Goal: Check status: Check status

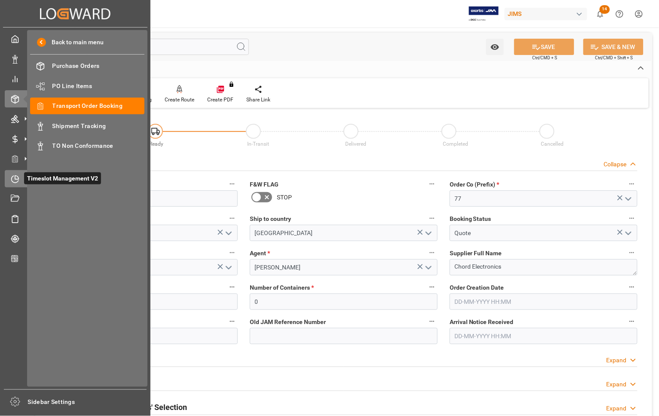
click at [16, 177] on icon at bounding box center [15, 179] width 9 height 9
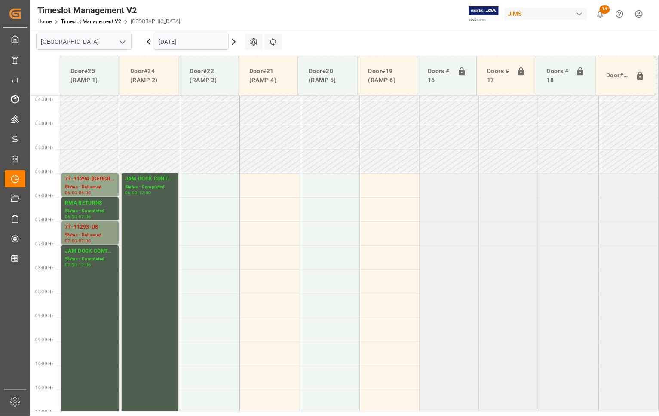
scroll to position [162, 0]
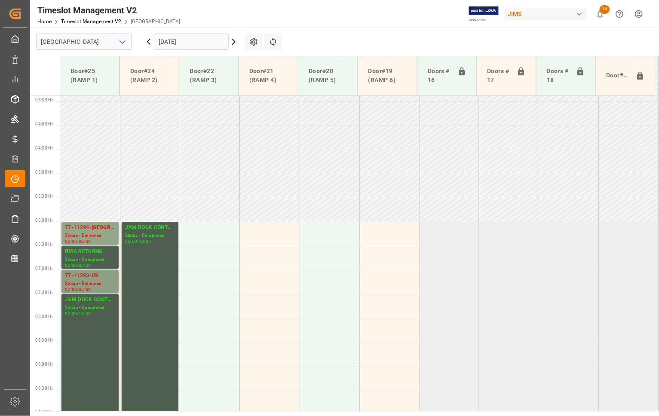
click at [87, 276] on div "77-11293-US" at bounding box center [90, 276] width 50 height 9
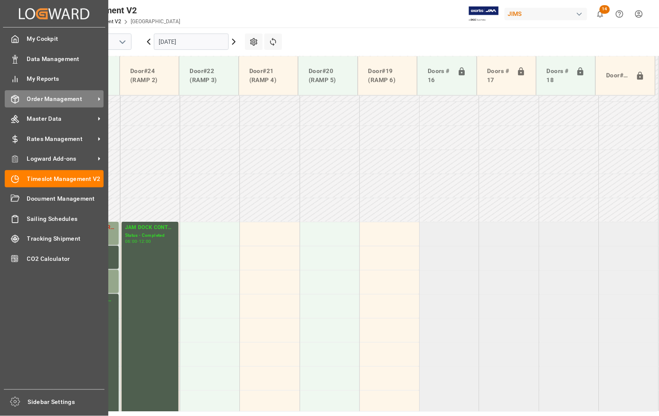
click at [46, 99] on span "Order Management" at bounding box center [61, 99] width 68 height 9
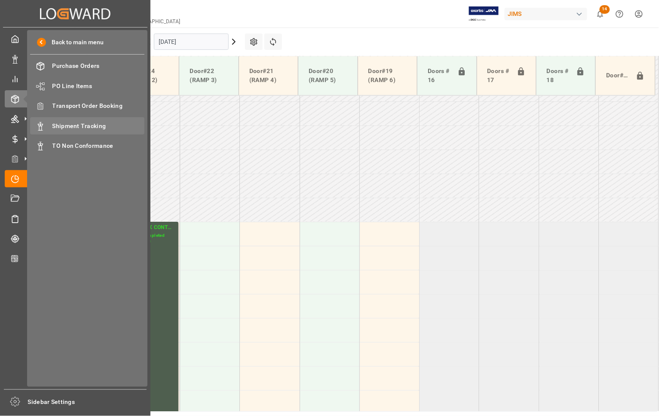
click at [86, 126] on span "Shipment Tracking" at bounding box center [98, 126] width 92 height 9
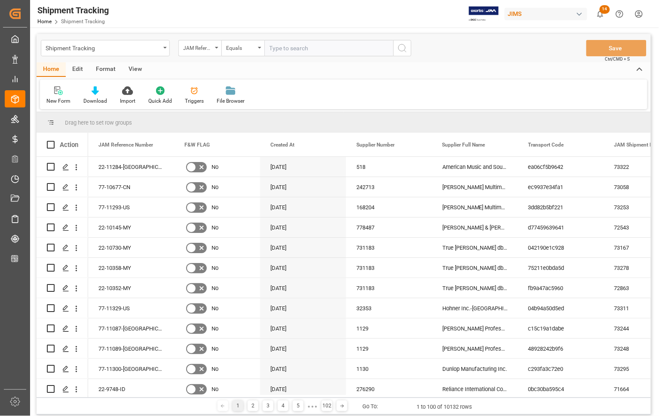
click at [287, 45] on input "text" at bounding box center [328, 48] width 129 height 16
type input "77-10293-US"
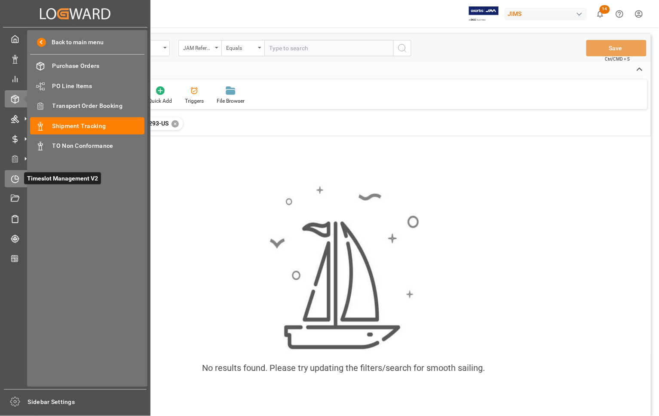
click at [16, 180] on icon at bounding box center [15, 179] width 9 height 9
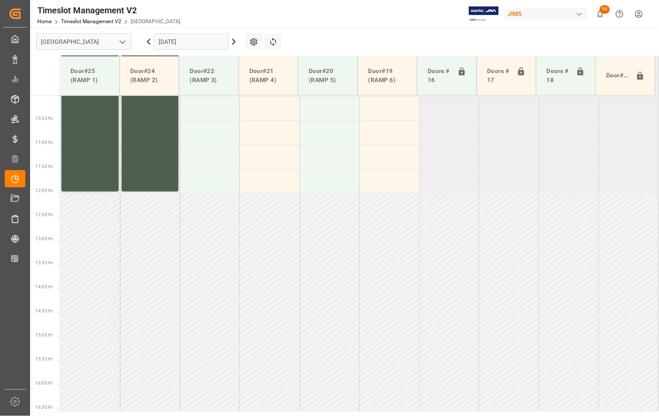
scroll to position [485, 0]
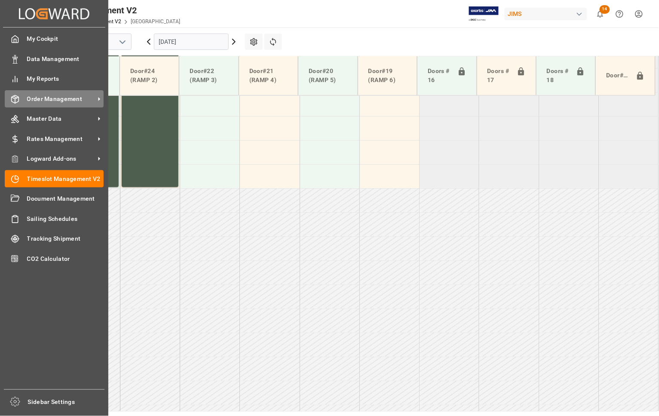
click at [48, 98] on span "Order Management" at bounding box center [61, 99] width 68 height 9
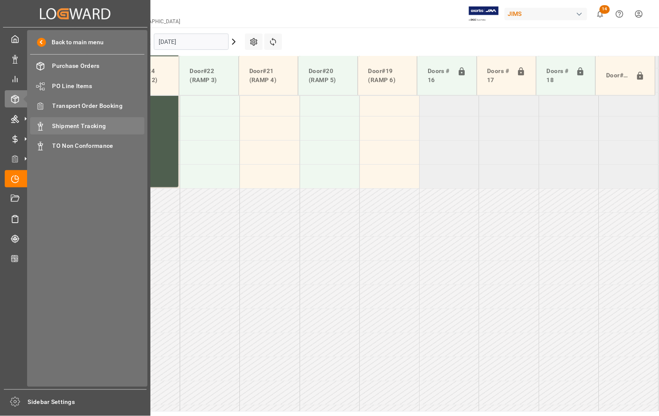
click at [61, 124] on span "Shipment Tracking" at bounding box center [98, 126] width 92 height 9
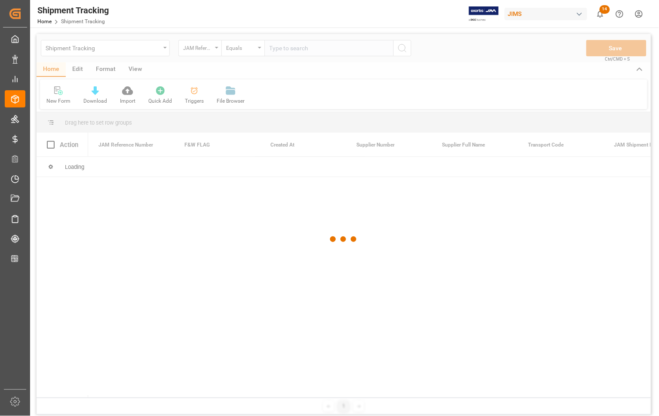
click at [296, 48] on div at bounding box center [344, 239] width 614 height 411
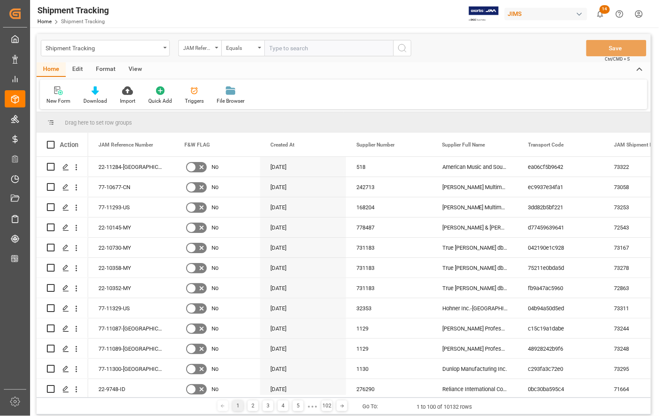
click at [296, 48] on input "text" at bounding box center [328, 48] width 129 height 16
type input "77-11293-US"
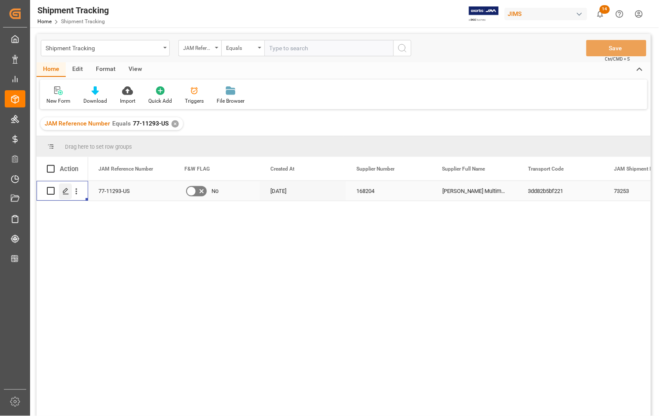
click at [64, 196] on div "Press SPACE to select this row." at bounding box center [65, 191] width 13 height 16
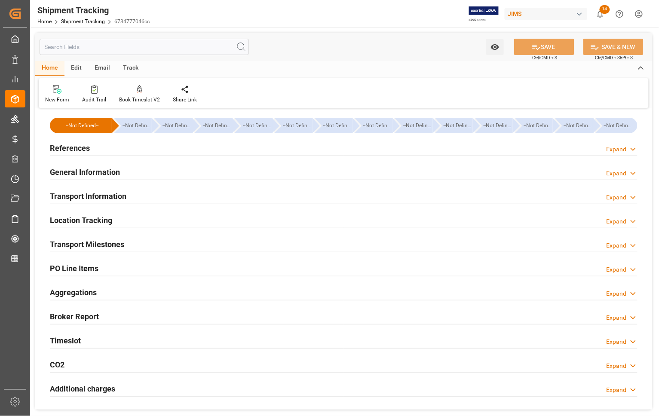
type input "[DATE] 00:00"
click at [80, 241] on h2 "Transport Milestones" at bounding box center [87, 244] width 74 height 12
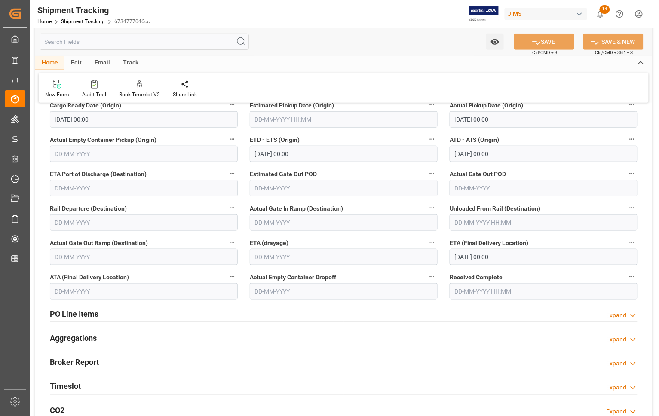
scroll to position [161, 0]
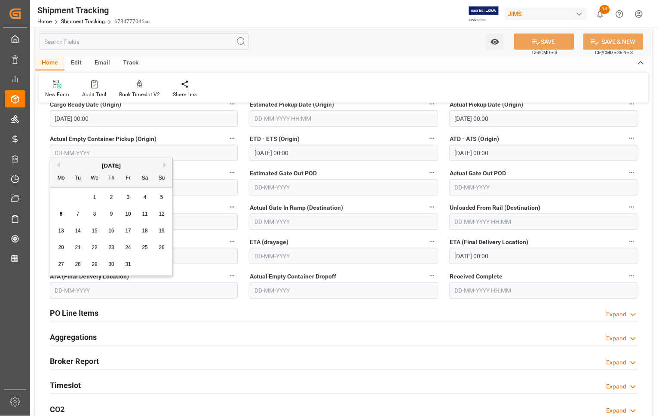
click at [105, 287] on input "text" at bounding box center [144, 290] width 188 height 16
click at [493, 254] on input "[DATE] 00:00" at bounding box center [543, 256] width 188 height 16
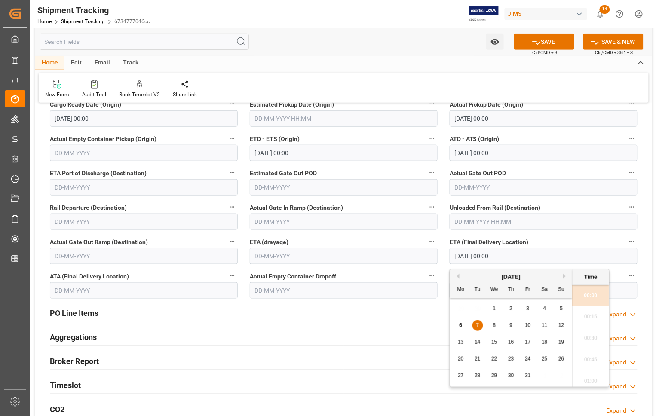
click at [462, 325] on div "6" at bounding box center [460, 326] width 11 height 10
type input "[DATE] 00:00"
click at [95, 289] on input "text" at bounding box center [144, 290] width 188 height 16
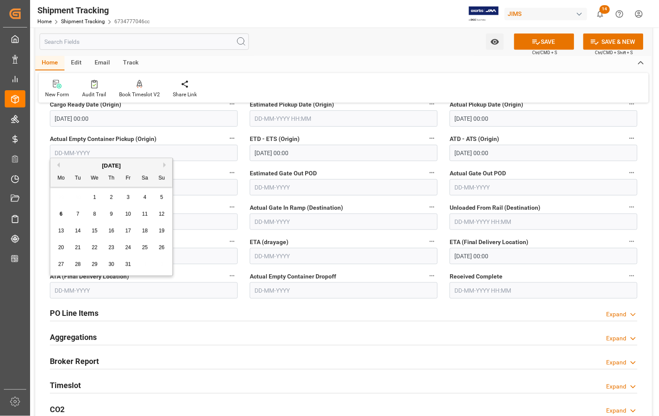
click at [61, 216] on span "6" at bounding box center [61, 214] width 3 height 6
type input "[DATE]"
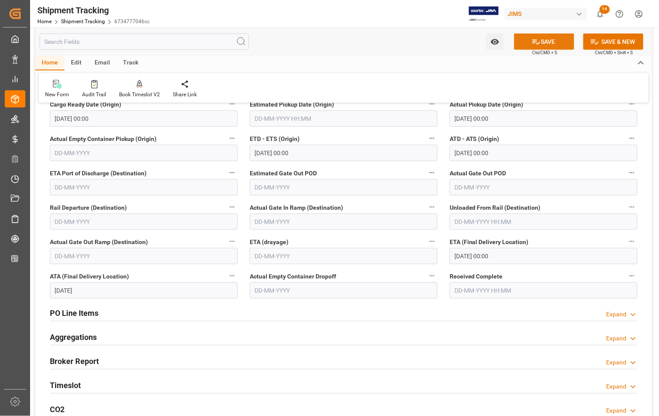
click at [534, 41] on icon at bounding box center [536, 41] width 9 height 9
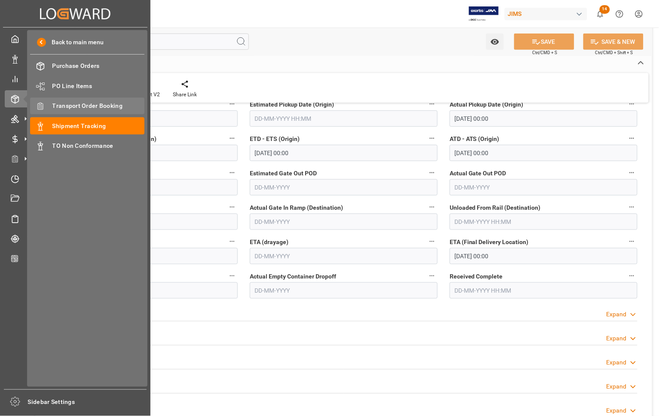
click at [64, 108] on span "Transport Order Booking" at bounding box center [98, 105] width 92 height 9
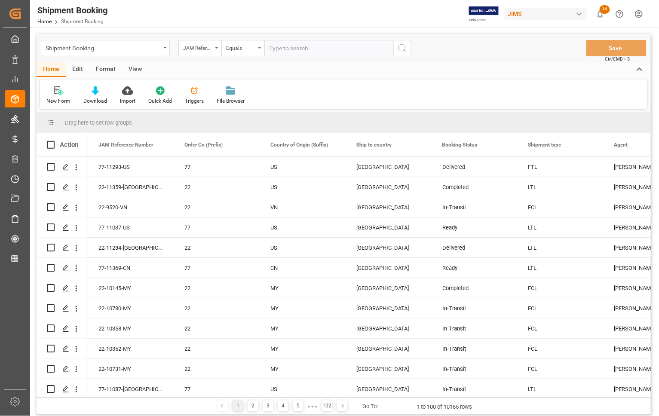
click at [287, 49] on input "text" at bounding box center [328, 48] width 129 height 16
paste input "77-6982-[GEOGRAPHIC_DATA]"
type input "77-6982-[GEOGRAPHIC_DATA]"
click at [403, 49] on icon "search button" at bounding box center [402, 48] width 10 height 10
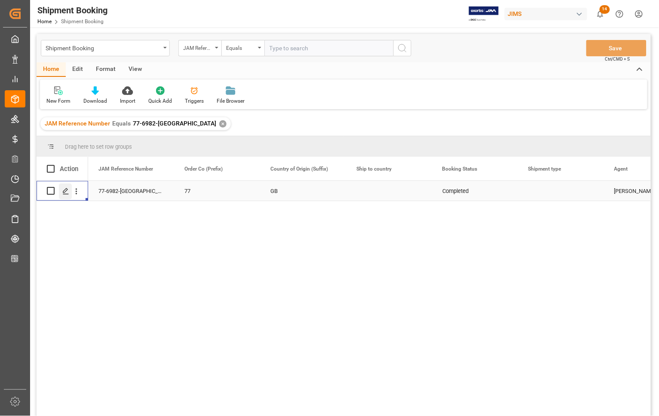
click at [65, 193] on icon "Press SPACE to select this row." at bounding box center [65, 191] width 7 height 7
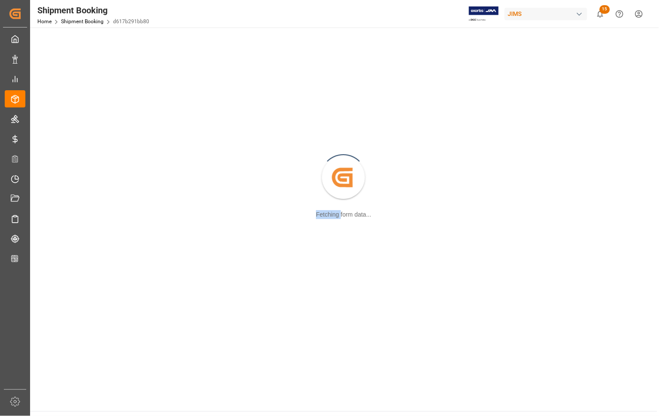
click at [65, 193] on div "Created by potrace 1.15, written by [PERSON_NAME] [DATE]-[DATE] Fetching form d…" at bounding box center [343, 178] width 617 height 291
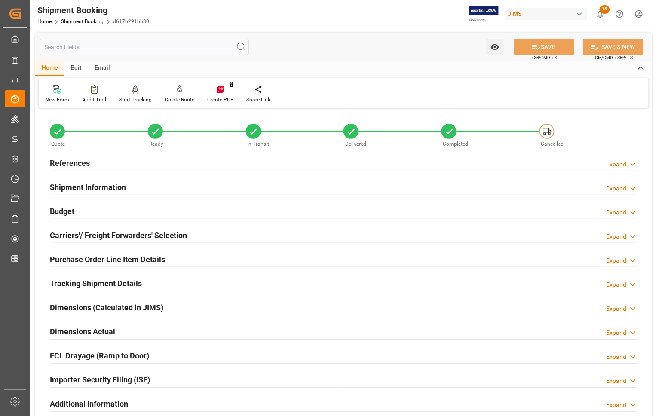
click at [71, 161] on h2 "References" at bounding box center [70, 163] width 40 height 12
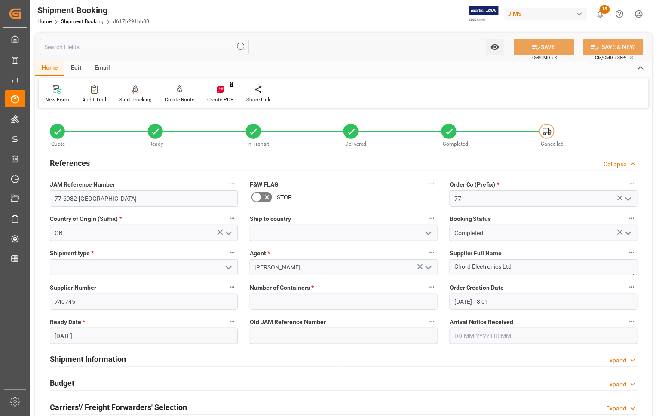
click at [71, 161] on h2 "References" at bounding box center [70, 163] width 40 height 12
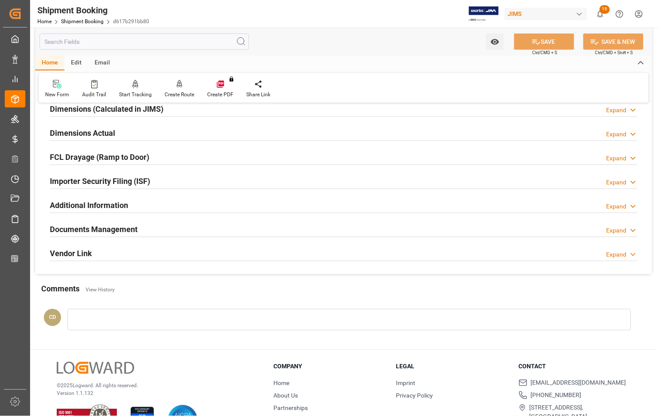
scroll to position [215, 0]
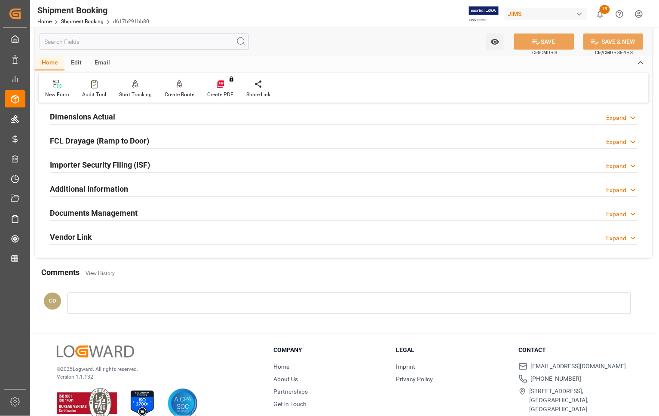
click at [102, 213] on h2 "Documents Management" at bounding box center [94, 213] width 88 height 12
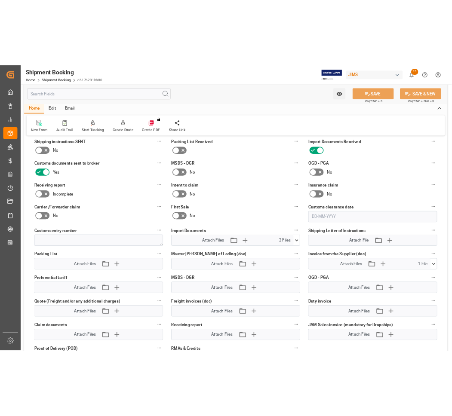
scroll to position [376, 0]
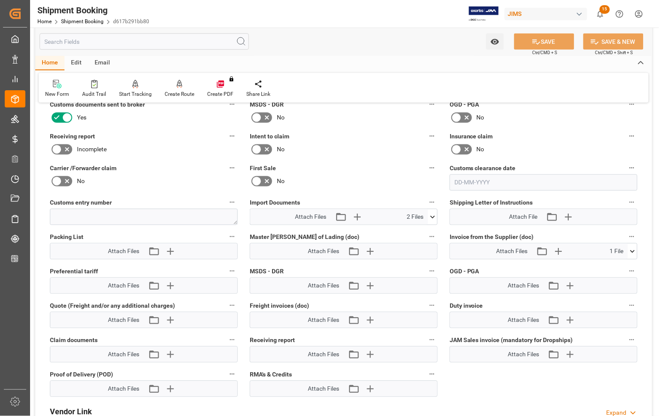
click at [632, 248] on icon at bounding box center [632, 251] width 9 height 9
click at [607, 266] on icon at bounding box center [609, 267] width 9 height 9
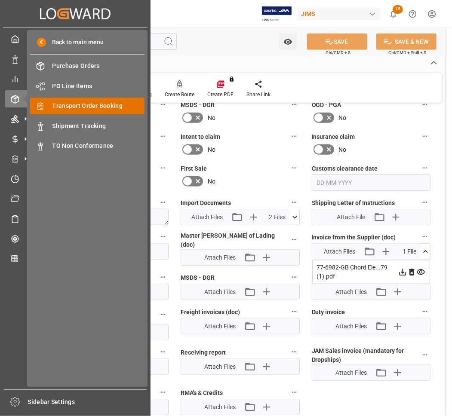
click at [46, 104] on div "Transport Order Booking Transport Order Booking" at bounding box center [87, 106] width 114 height 17
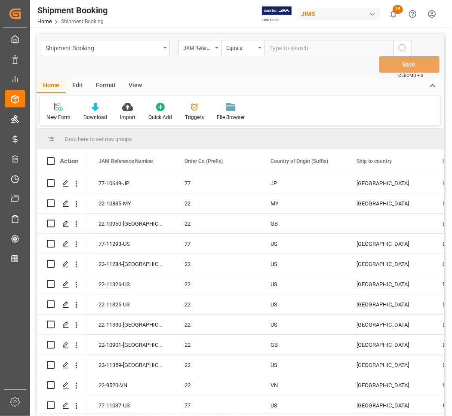
click at [280, 49] on input "text" at bounding box center [328, 48] width 129 height 16
type input "77-6739-[GEOGRAPHIC_DATA]"
click at [403, 49] on icon "search button" at bounding box center [402, 48] width 10 height 10
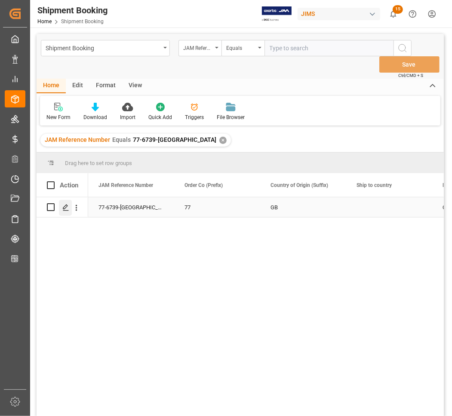
click at [64, 207] on polygon "Press SPACE to select this row." at bounding box center [65, 207] width 4 height 4
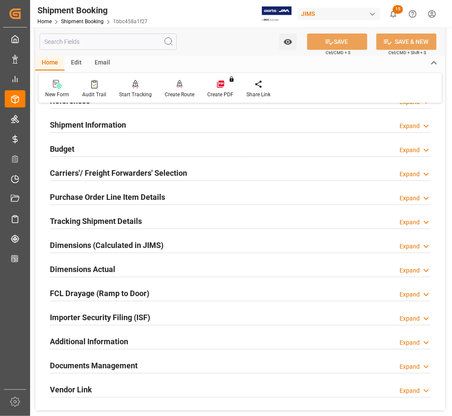
scroll to position [215, 0]
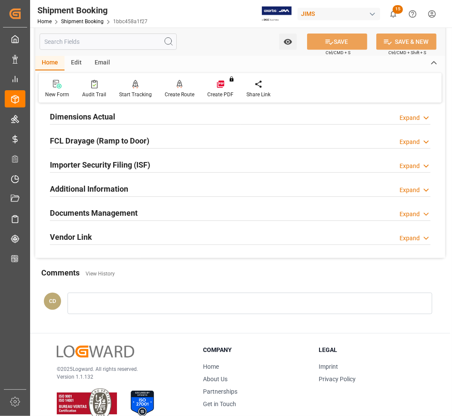
click at [95, 210] on h2 "Documents Management" at bounding box center [94, 213] width 88 height 12
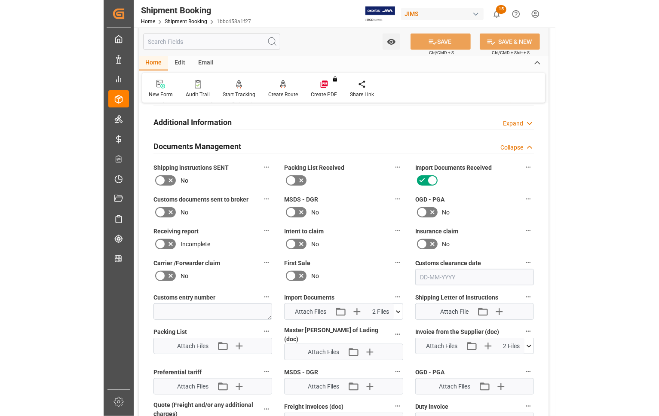
scroll to position [430, 0]
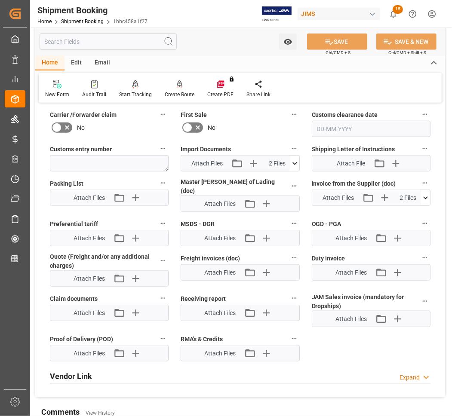
click at [422, 195] on icon at bounding box center [425, 197] width 9 height 9
click at [400, 218] on icon at bounding box center [402, 218] width 9 height 9
click at [402, 235] on icon at bounding box center [402, 236] width 7 height 7
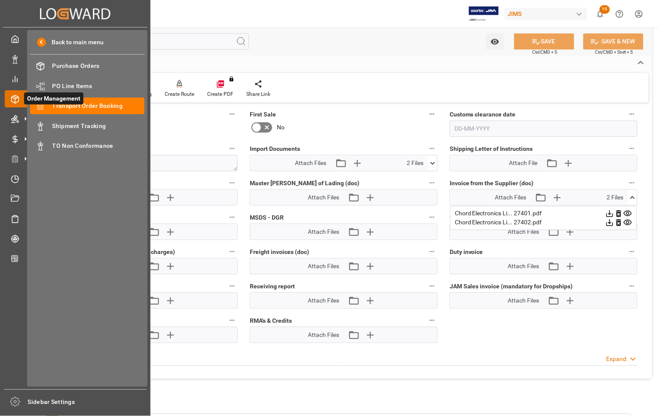
click at [81, 104] on span "Order Management" at bounding box center [53, 98] width 59 height 12
click at [79, 106] on span "Transport Order Booking" at bounding box center [98, 105] width 92 height 9
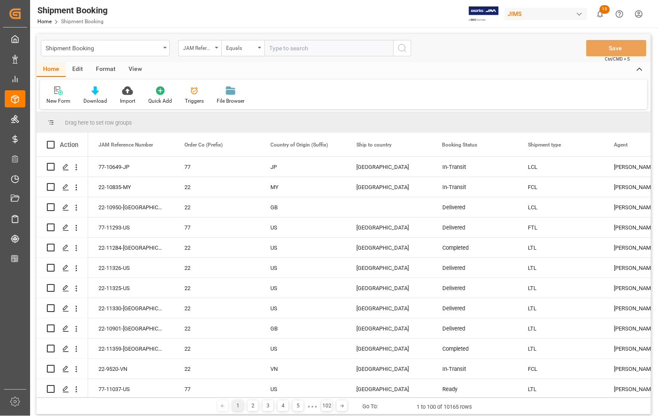
click at [290, 48] on input "text" at bounding box center [328, 48] width 129 height 16
paste input "77-Y-128076-2"
type input "77-Y-128076-2"
click at [404, 48] on icon "search button" at bounding box center [402, 48] width 10 height 10
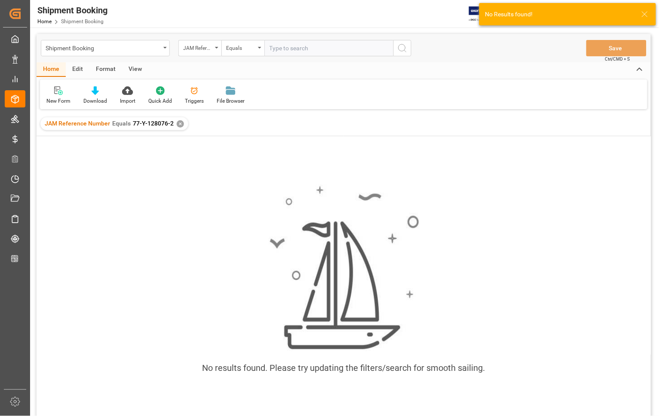
click at [179, 123] on div "✕" at bounding box center [180, 123] width 7 height 7
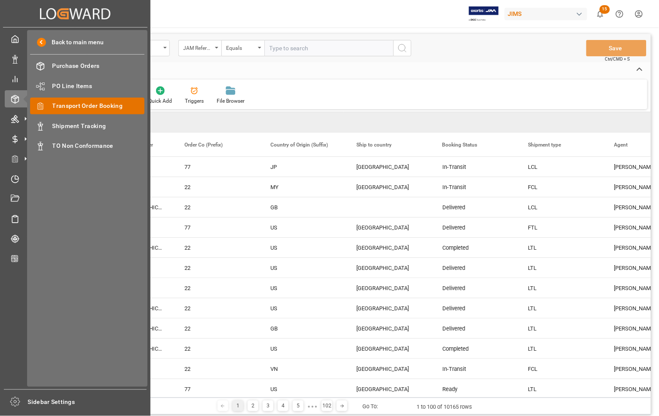
click at [76, 103] on span "Transport Order Booking" at bounding box center [98, 105] width 92 height 9
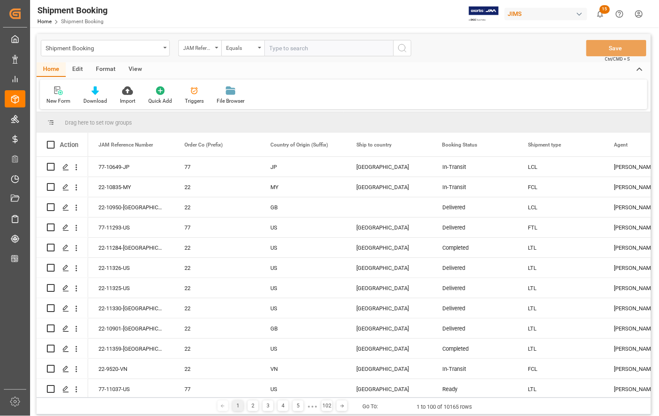
click at [326, 52] on input "text" at bounding box center [328, 48] width 129 height 16
click at [280, 51] on input "text" at bounding box center [328, 48] width 129 height 16
paste input "77-6982-[GEOGRAPHIC_DATA]"
type input "77-6982-[GEOGRAPHIC_DATA]"
click at [402, 48] on icon "search button" at bounding box center [402, 48] width 10 height 10
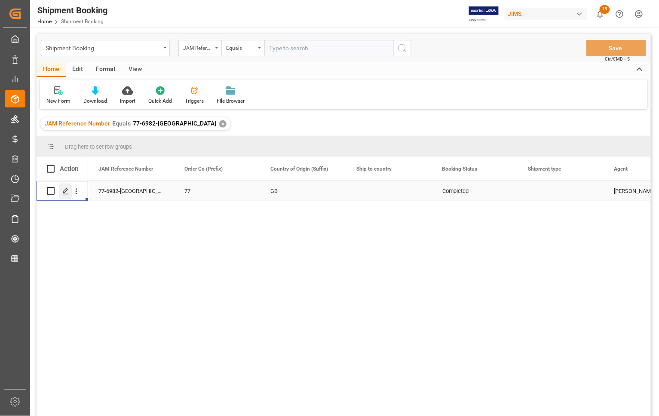
click at [64, 188] on icon "Press SPACE to select this row." at bounding box center [65, 191] width 7 height 7
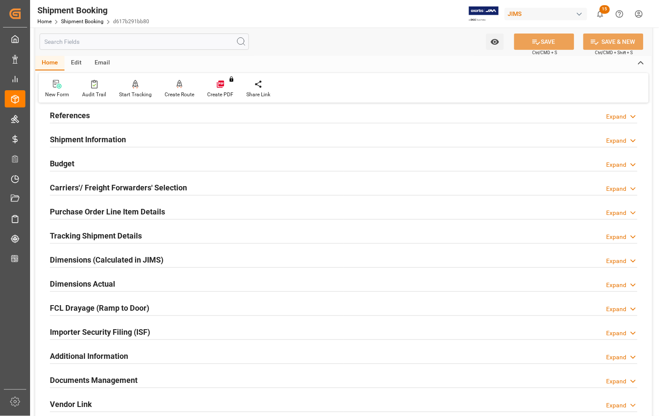
scroll to position [161, 0]
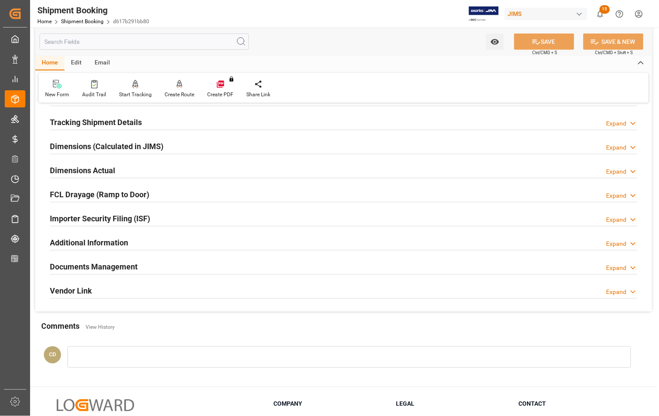
click at [83, 267] on h2 "Documents Management" at bounding box center [94, 267] width 88 height 12
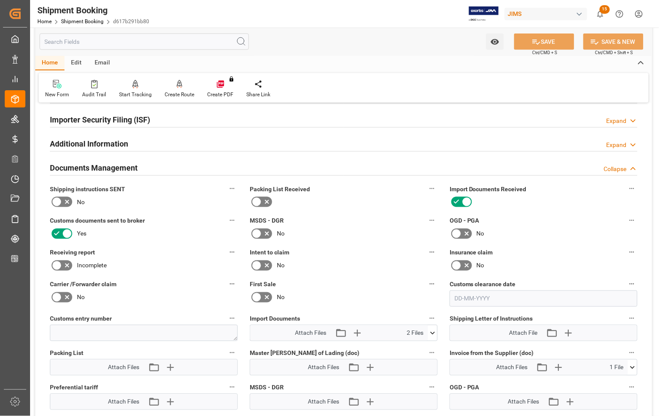
scroll to position [269, 0]
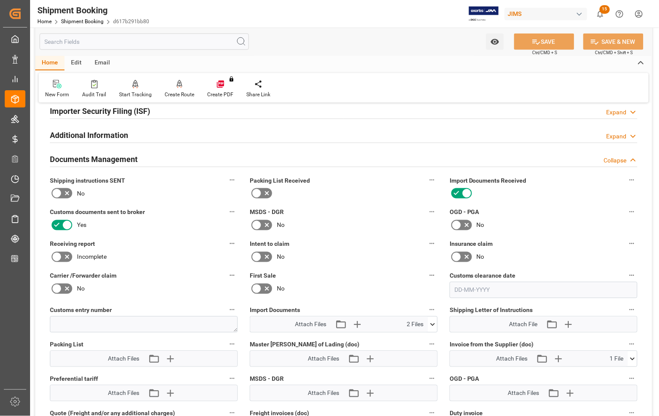
click at [632, 355] on icon at bounding box center [632, 359] width 9 height 9
click at [609, 376] on icon at bounding box center [609, 374] width 9 height 9
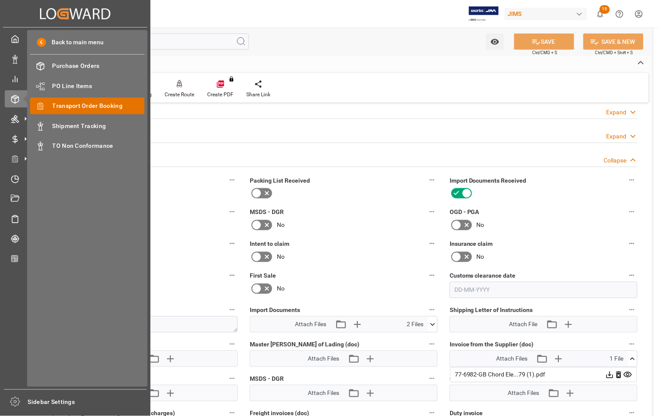
click at [62, 104] on span "Transport Order Booking" at bounding box center [98, 105] width 92 height 9
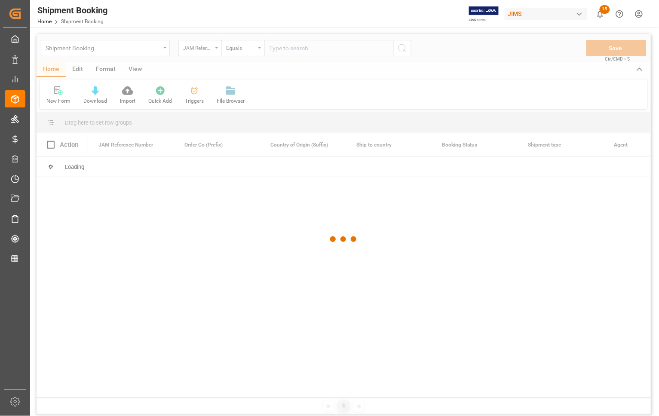
click at [286, 54] on div at bounding box center [344, 239] width 614 height 411
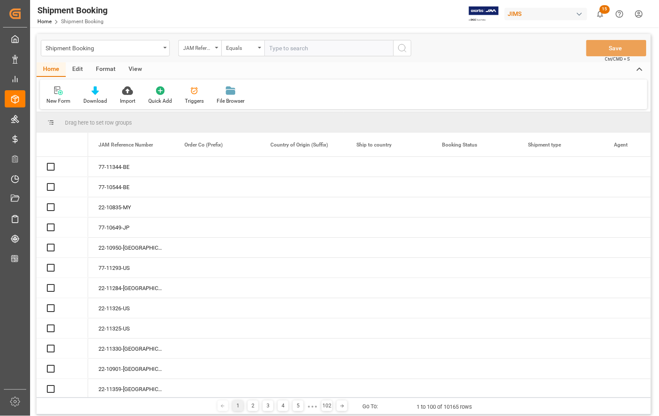
click at [287, 49] on input "text" at bounding box center [328, 48] width 129 height 16
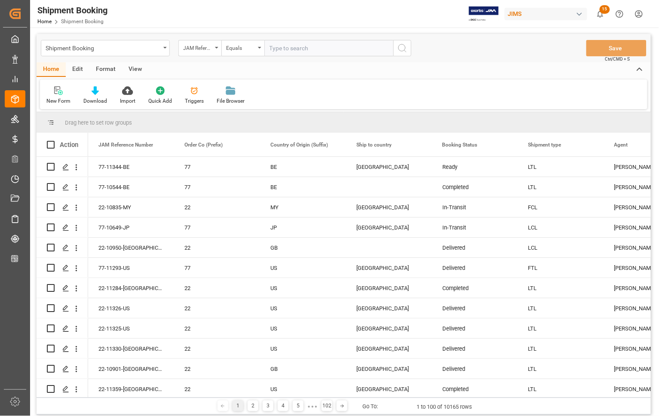
paste input "77-6739-[GEOGRAPHIC_DATA]"
type input "77-6739-[GEOGRAPHIC_DATA]"
click at [403, 48] on icon "search button" at bounding box center [402, 48] width 10 height 10
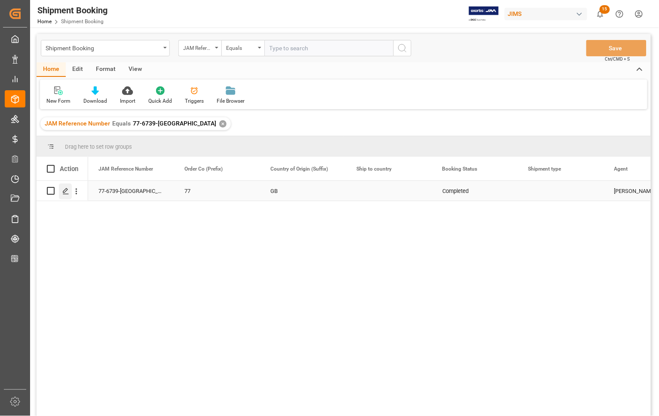
click at [64, 193] on icon "Press SPACE to select this row." at bounding box center [65, 191] width 7 height 7
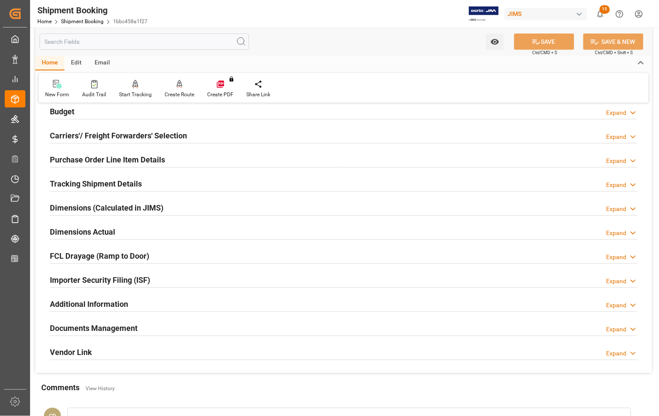
scroll to position [107, 0]
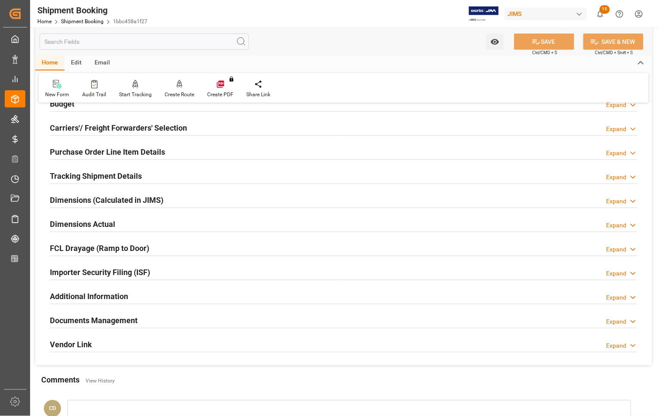
click at [100, 321] on h2 "Documents Management" at bounding box center [94, 321] width 88 height 12
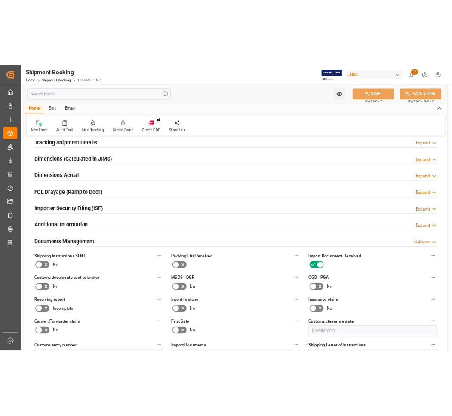
scroll to position [322, 0]
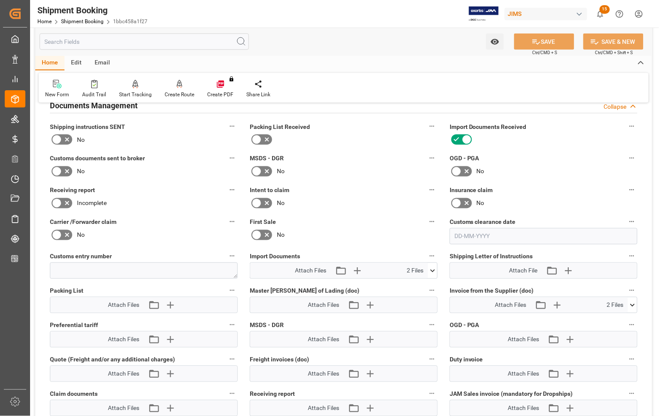
click at [631, 303] on icon at bounding box center [632, 305] width 9 height 9
click at [609, 330] on icon at bounding box center [609, 330] width 7 height 7
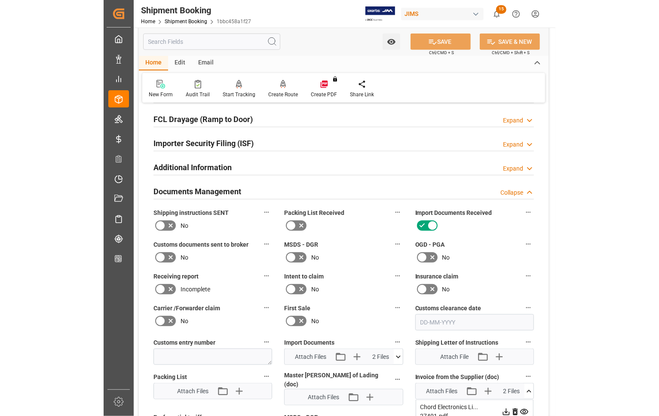
scroll to position [215, 0]
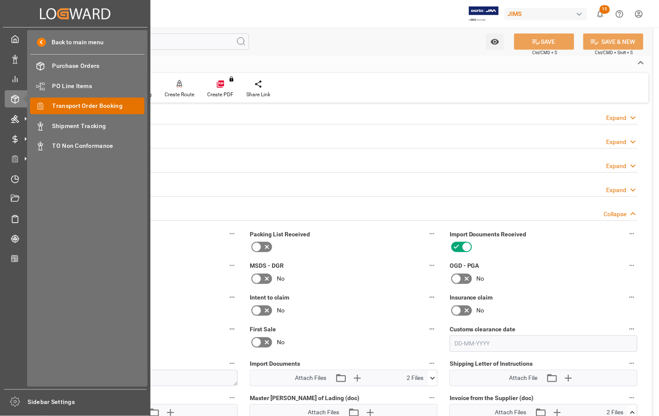
click at [64, 106] on span "Transport Order Booking" at bounding box center [98, 105] width 92 height 9
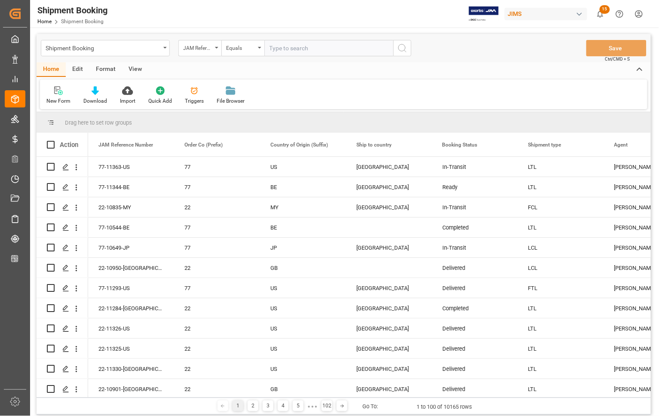
click at [299, 46] on input "text" at bounding box center [328, 48] width 129 height 16
type input "77-10801-[GEOGRAPHIC_DATA]"
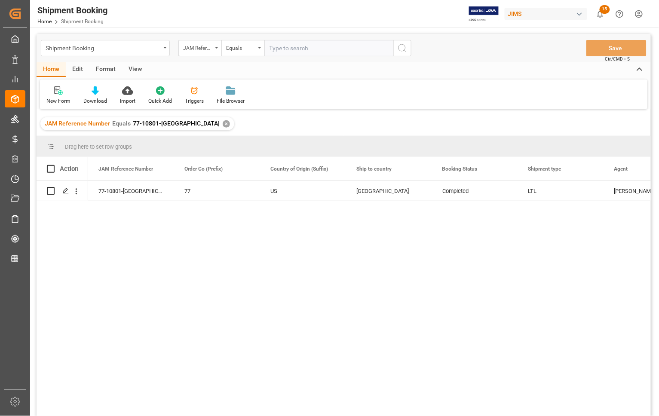
click at [299, 46] on input "text" at bounding box center [328, 48] width 129 height 16
drag, startPoint x: 310, startPoint y: 43, endPoint x: 249, endPoint y: 44, distance: 61.0
click at [249, 44] on div "JAM Reference Number Equals 7710801-" at bounding box center [294, 48] width 233 height 16
type input "77-10590-TW"
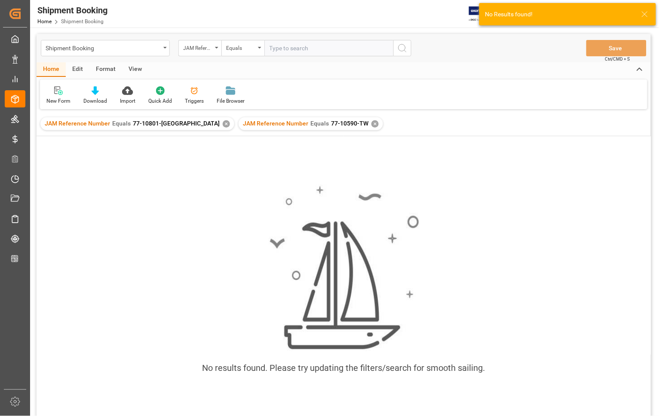
click at [223, 125] on div "✕" at bounding box center [226, 123] width 7 height 7
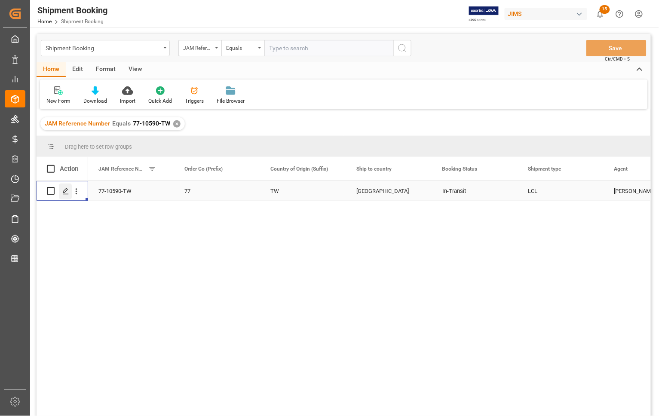
click at [65, 192] on icon "Press SPACE to select this row." at bounding box center [65, 191] width 7 height 7
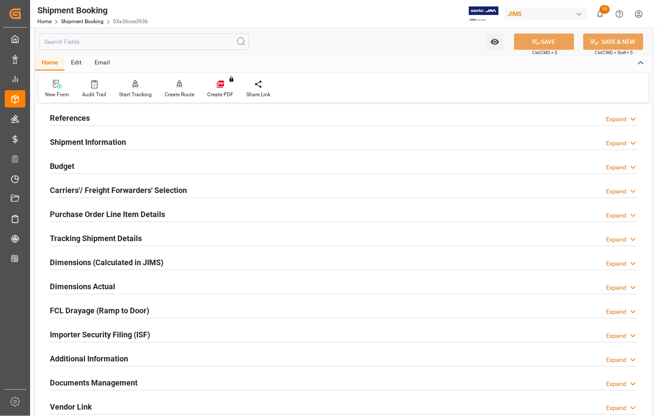
scroll to position [161, 0]
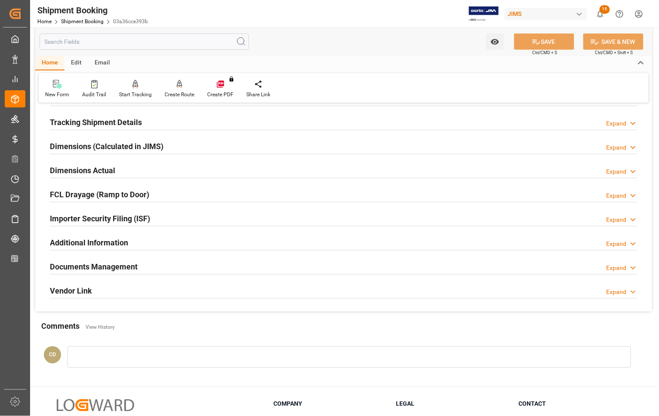
click at [106, 263] on h2 "Documents Management" at bounding box center [94, 267] width 88 height 12
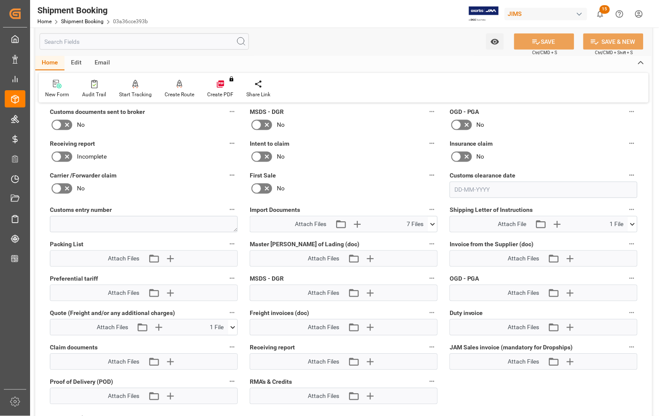
scroll to position [376, 0]
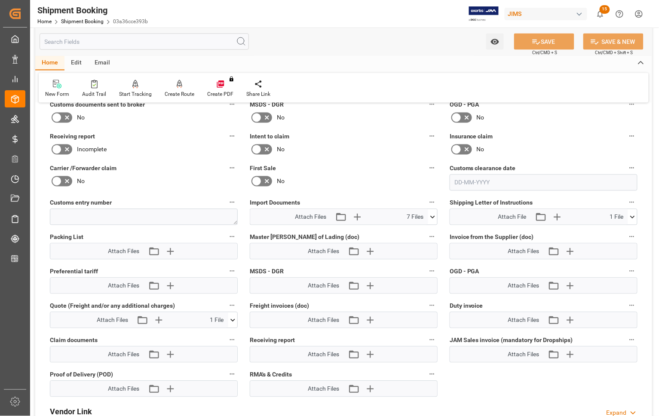
click at [430, 215] on icon at bounding box center [432, 217] width 9 height 9
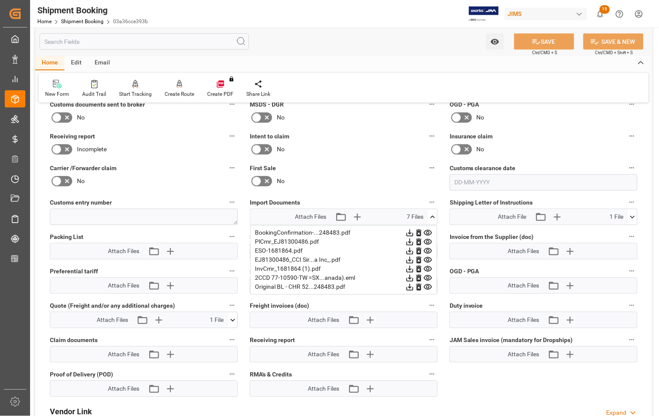
click at [272, 280] on div "2CCD 77-10590-TW =SX...anada).eml" at bounding box center [343, 278] width 177 height 9
click at [409, 281] on icon at bounding box center [409, 278] width 9 height 9
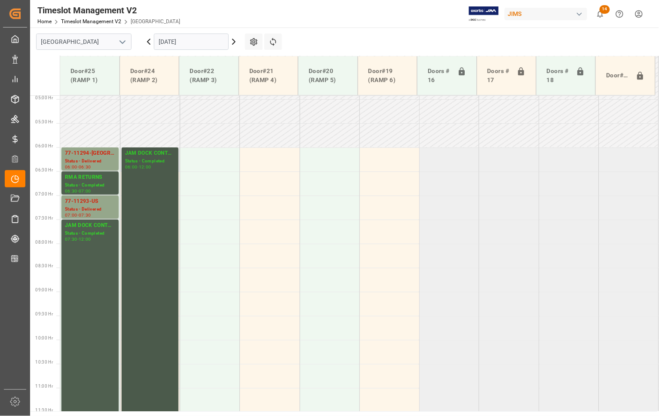
scroll to position [216, 0]
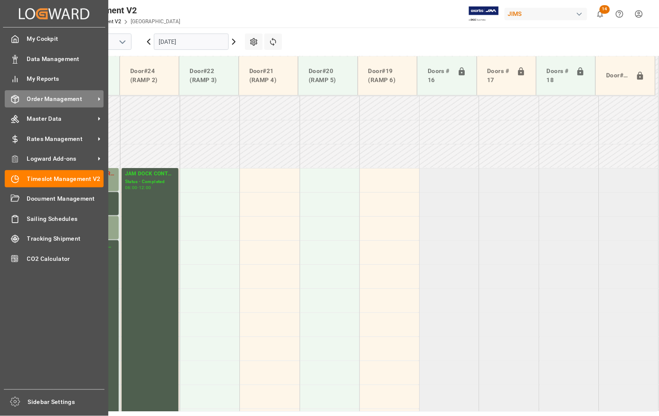
click at [34, 98] on span "Order Management" at bounding box center [61, 99] width 68 height 9
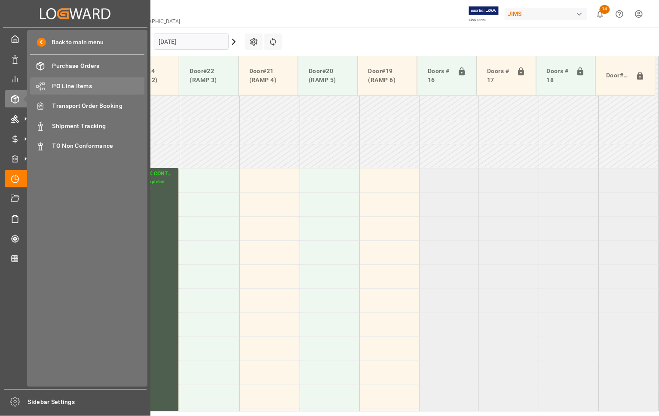
click at [80, 85] on span "PO Line Items" at bounding box center [98, 86] width 92 height 9
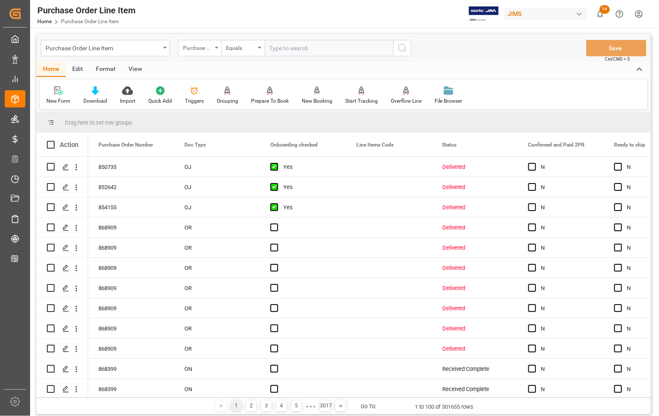
click at [214, 46] on div "Purchase Order Number" at bounding box center [199, 48] width 43 height 16
type input "model"
click at [239, 89] on div "Model Number" at bounding box center [243, 88] width 128 height 18
click at [276, 48] on input "text" at bounding box center [328, 48] width 129 height 16
paste input "HUGO2BK"
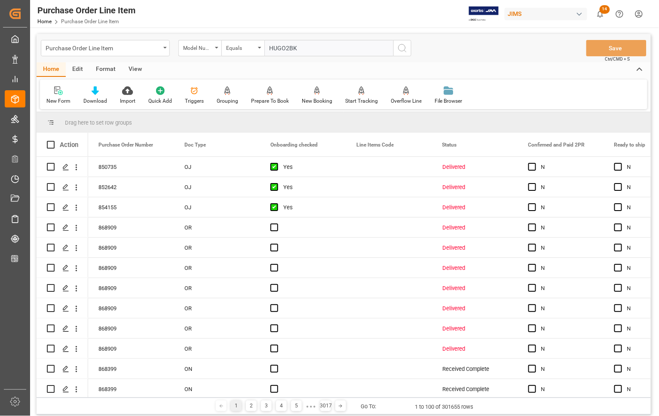
type input "HUGO2BK"
click at [400, 50] on circle "search button" at bounding box center [401, 47] width 7 height 7
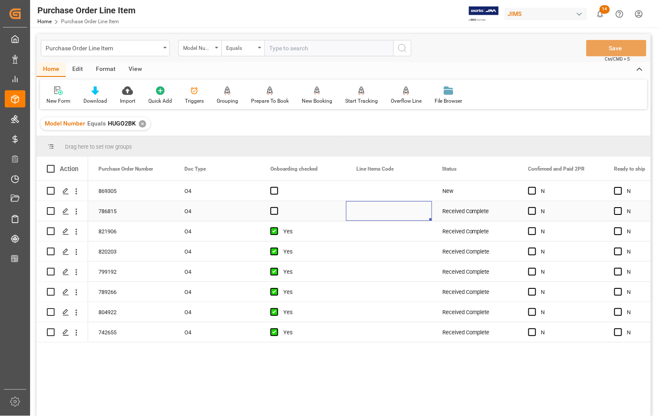
click at [373, 213] on div "Press SPACE to select this row." at bounding box center [389, 211] width 86 height 20
click at [418, 168] on span at bounding box center [418, 169] width 8 height 8
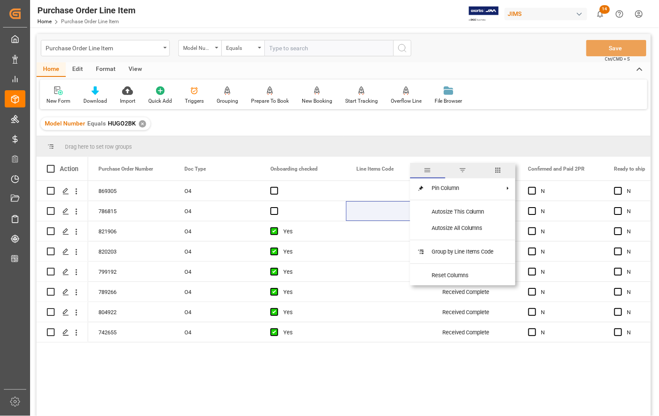
click at [498, 171] on span "columns" at bounding box center [498, 170] width 8 height 8
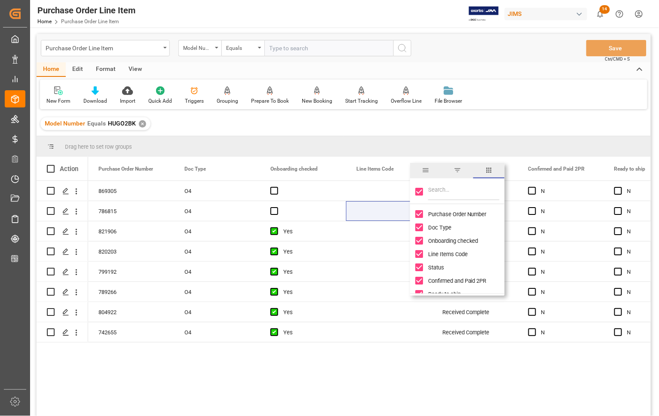
click at [452, 191] on input "Filter Columns Input" at bounding box center [463, 191] width 71 height 17
click at [418, 189] on input "Toggle Select All Columns" at bounding box center [419, 192] width 8 height 8
checkbox input "false"
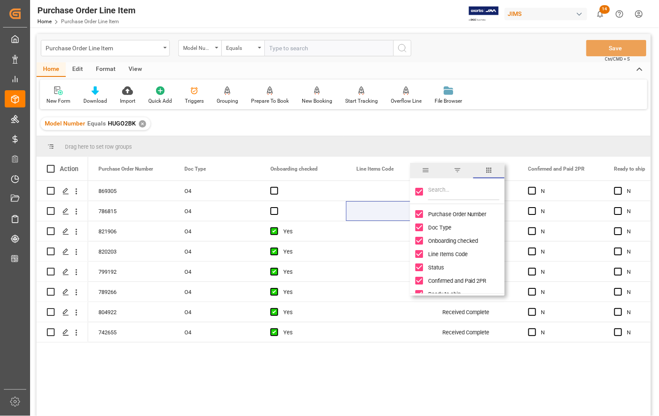
checkbox input "false"
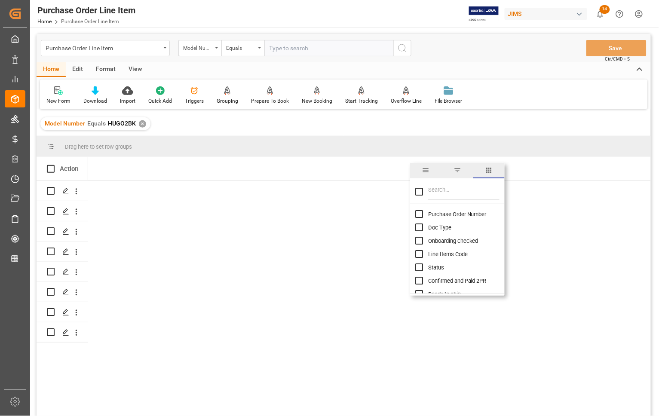
click at [444, 192] on input "Filter Columns Input" at bounding box center [463, 191] width 71 height 17
paste input "HUGO2BK"
type input "H"
type input "mod"
click at [417, 214] on input "Model Number column toggle visibility (hidden)" at bounding box center [419, 214] width 8 height 8
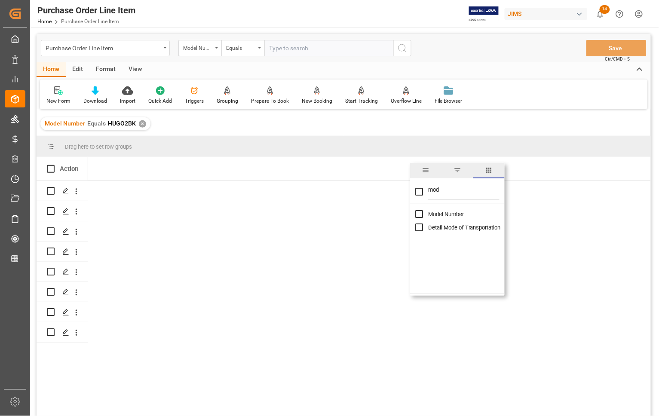
checkbox input "true"
checkbox input "false"
click at [448, 191] on input "mod" at bounding box center [463, 191] width 71 height 17
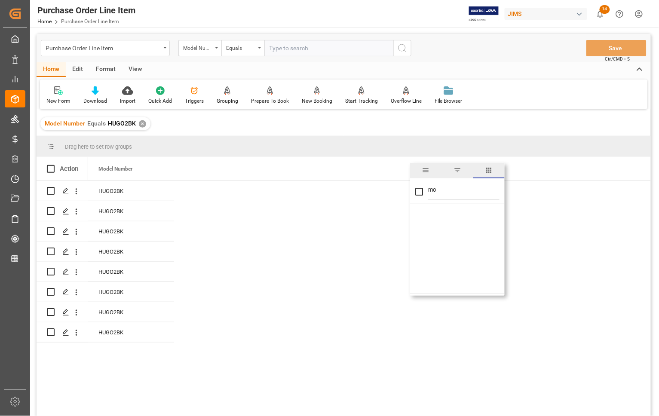
type input "m"
checkbox input "false"
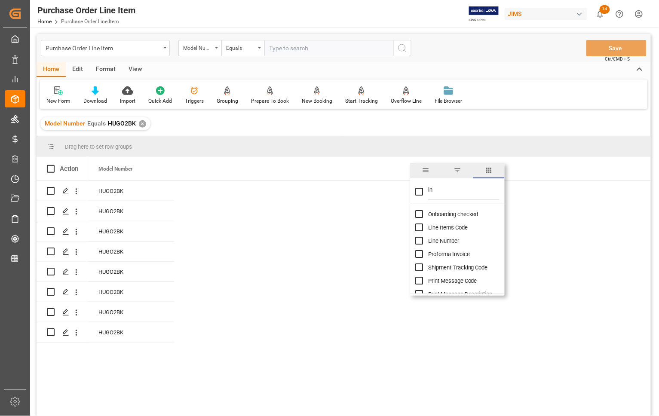
type input "i"
checkbox input "false"
type input "uni"
click at [433, 241] on span "Unit Cost" at bounding box center [439, 241] width 22 height 6
checkbox input "false"
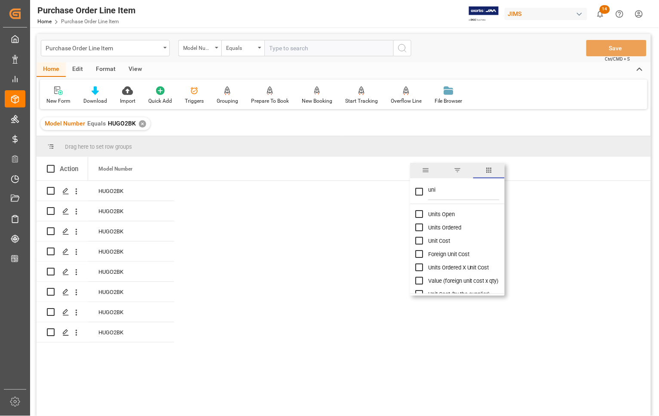
checkbox input "true"
click at [417, 256] on input "Foreign Unit Cost column toggle visibility (hidden)" at bounding box center [419, 254] width 8 height 8
checkbox input "true"
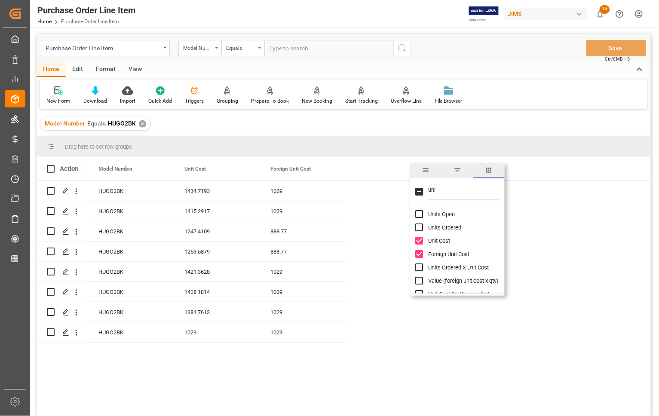
scroll to position [11, 0]
click at [420, 286] on input "Unit Cost (by the supplier) column toggle visibility (hidden)" at bounding box center [419, 283] width 8 height 8
checkbox input "true"
click at [460, 171] on span "filter" at bounding box center [457, 170] width 8 height 8
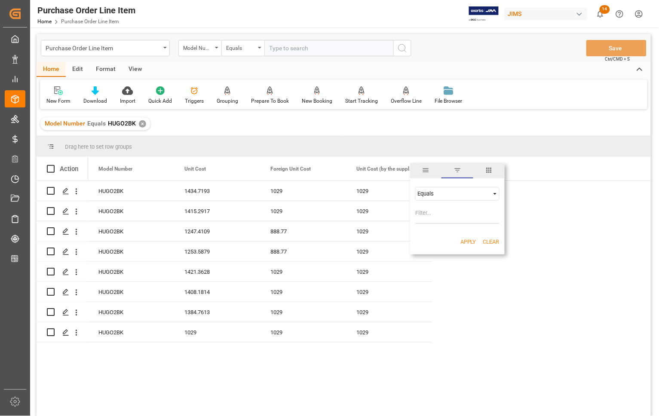
click at [572, 251] on div "HUGO2BK 1434.7193 1029 1029 HUGO2BK 1415.2917 1029 1029 HUGO2BK 1247.4109 888.7…" at bounding box center [369, 301] width 562 height 241
drag, startPoint x: 420, startPoint y: 171, endPoint x: 416, endPoint y: 168, distance: 4.6
click at [416, 168] on span at bounding box center [418, 169] width 8 height 8
click at [489, 170] on span "columns" at bounding box center [489, 170] width 8 height 8
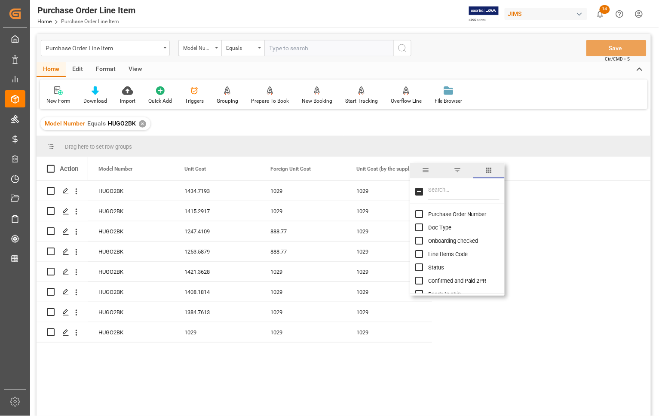
click at [445, 196] on input "Filter Columns Input" at bounding box center [463, 191] width 71 height 17
click at [419, 214] on input "Purchase Order Number column toggle visibility (hidden)" at bounding box center [419, 214] width 8 height 8
checkbox input "true"
click at [600, 231] on div "HUGO2BK 1434.7193 1029 1029 869305 HUGO2BK 1415.2917 1029 1029 786815 HUGO2BK 1…" at bounding box center [369, 301] width 562 height 241
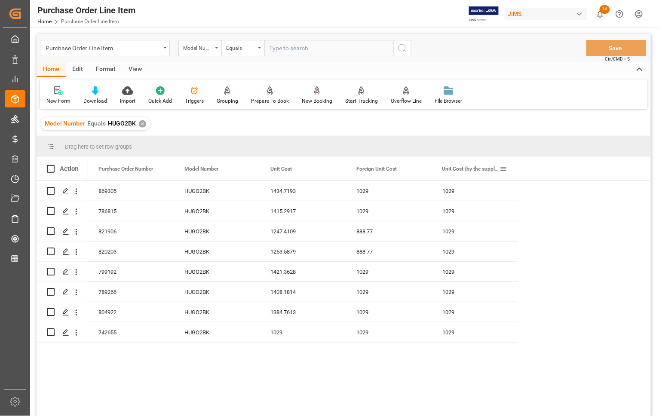
click at [503, 169] on span at bounding box center [504, 169] width 8 height 8
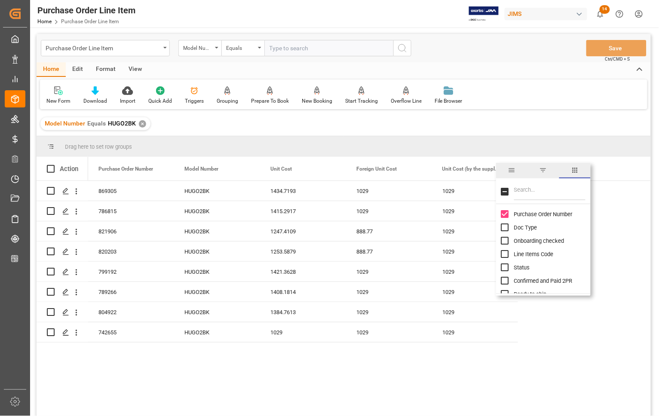
click at [534, 190] on input "Filter Columns Input" at bounding box center [549, 191] width 71 height 17
type input "qua"
click at [505, 213] on input "Quantity (by the supplier) column toggle visibility (hidden)" at bounding box center [505, 214] width 8 height 8
checkbox input "true"
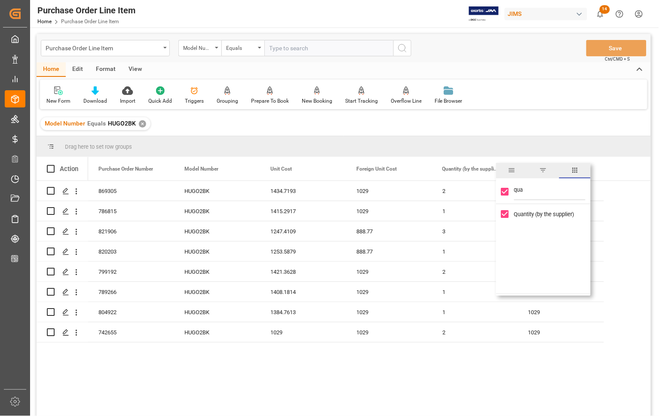
click at [438, 370] on div "HUGO2BK 1434.7193 1029 1029 869305 2 HUGO2BK 1415.2917 1029 1029 786815 1 HUGO2…" at bounding box center [369, 301] width 562 height 241
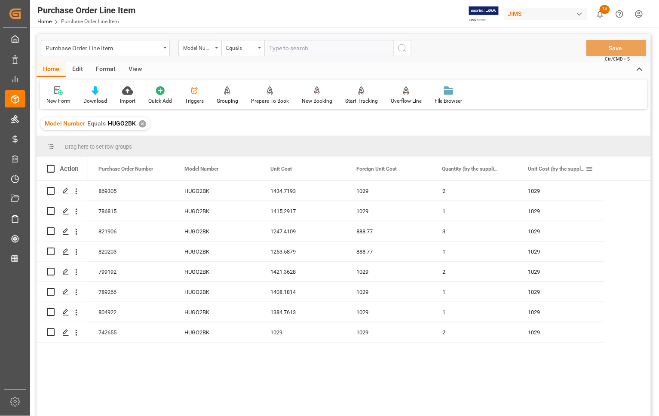
click at [592, 168] on span at bounding box center [590, 169] width 8 height 8
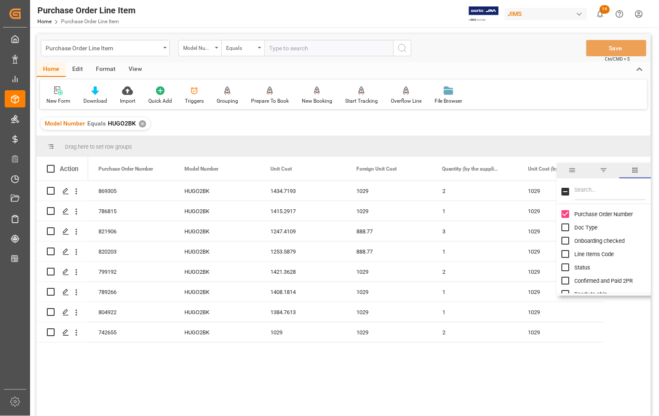
click at [587, 190] on input "Filter Columns Input" at bounding box center [610, 191] width 71 height 17
type input "so"
click at [568, 216] on input "Supplier SO column toggle visibility (hidden)" at bounding box center [566, 214] width 8 height 8
checkbox input "true"
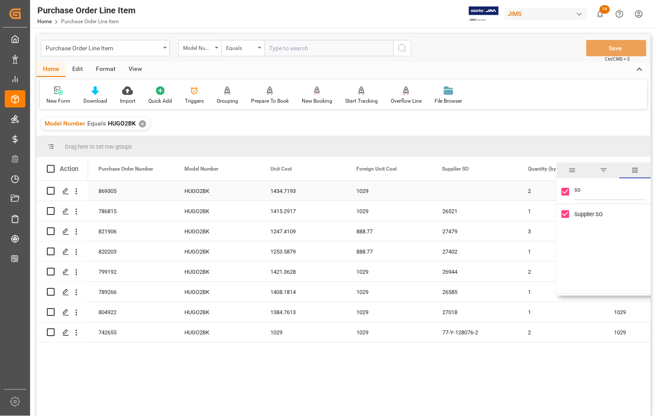
click at [471, 193] on div "Press SPACE to select this row." at bounding box center [475, 191] width 86 height 20
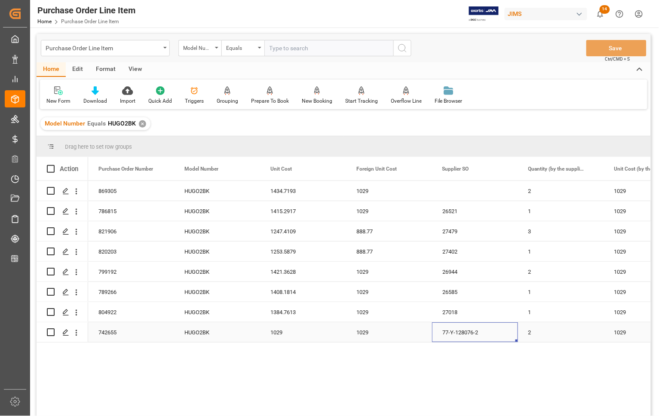
click at [464, 332] on div "77-Y-128076-2" at bounding box center [475, 332] width 86 height 20
click at [128, 164] on div "Purchase Order Number" at bounding box center [127, 169] width 58 height 24
click at [51, 69] on div "Home" at bounding box center [51, 69] width 29 height 15
click at [95, 100] on div "Download" at bounding box center [95, 101] width 24 height 8
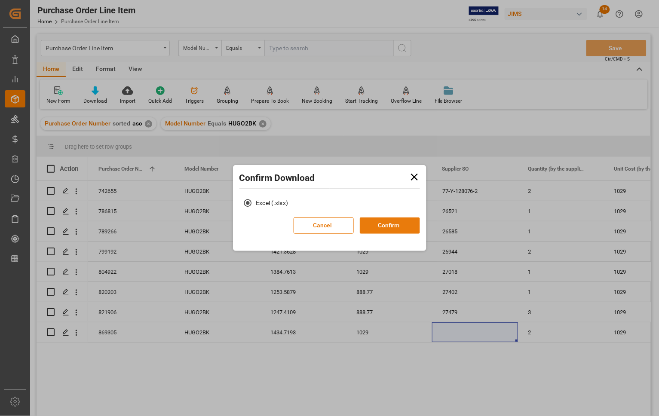
click at [387, 226] on button "Confirm" at bounding box center [390, 225] width 60 height 16
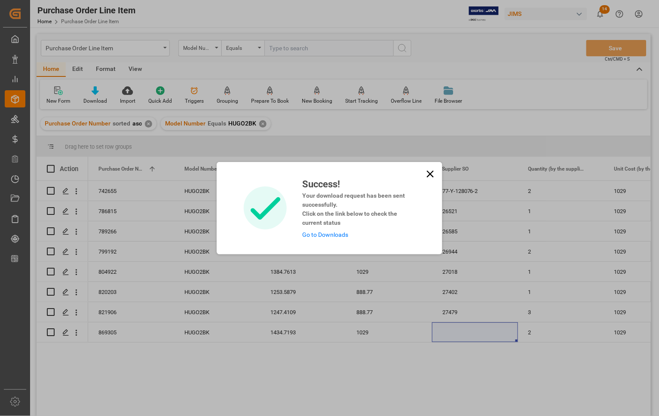
click at [317, 235] on link "Go to Downloads" at bounding box center [325, 234] width 46 height 7
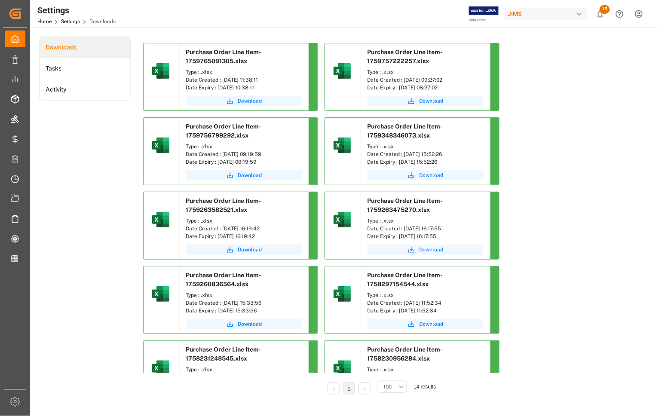
click at [250, 99] on span "Download" at bounding box center [250, 101] width 24 height 8
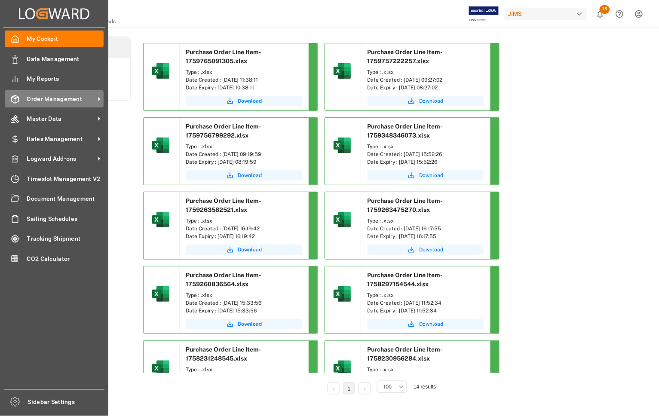
click at [46, 97] on span "Order Management" at bounding box center [61, 99] width 68 height 9
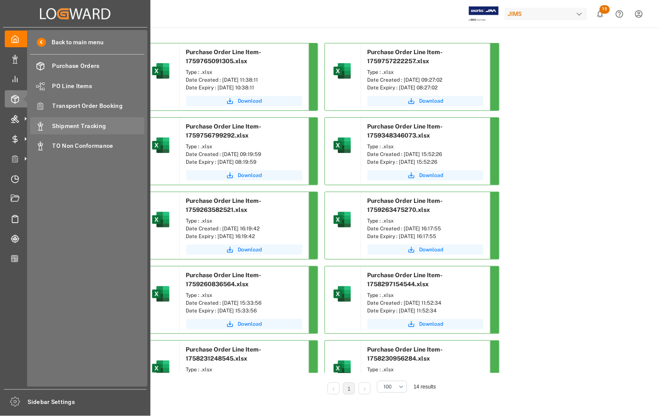
click at [63, 125] on span "Shipment Tracking" at bounding box center [98, 126] width 92 height 9
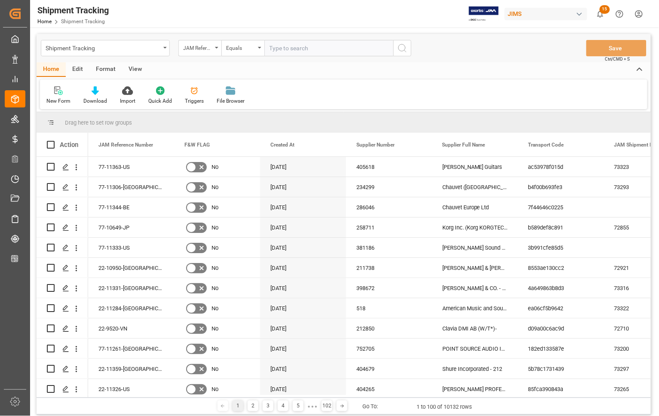
click at [316, 46] on input "text" at bounding box center [328, 48] width 129 height 16
type input "77-10801-[GEOGRAPHIC_DATA]"
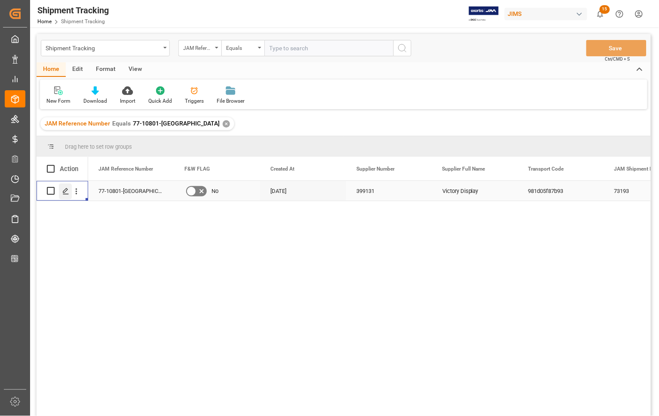
click at [63, 194] on icon "Press SPACE to select this row." at bounding box center [65, 191] width 7 height 7
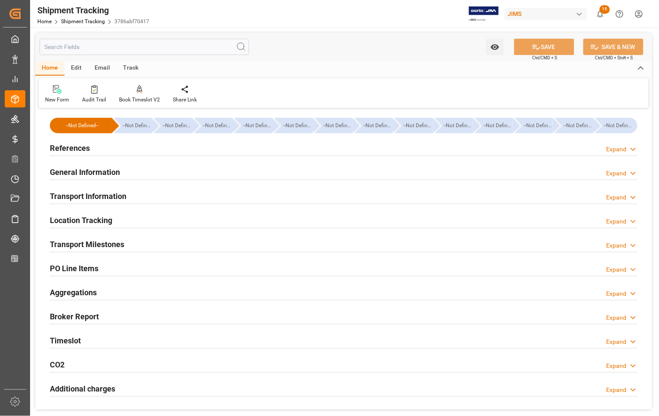
click at [70, 145] on h2 "References" at bounding box center [70, 148] width 40 height 12
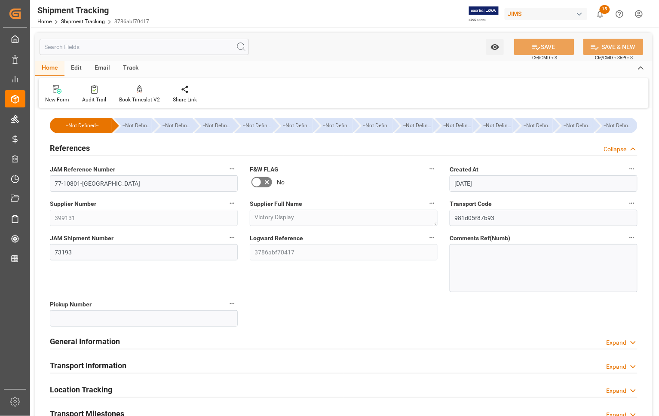
click at [75, 148] on h2 "References" at bounding box center [70, 148] width 40 height 12
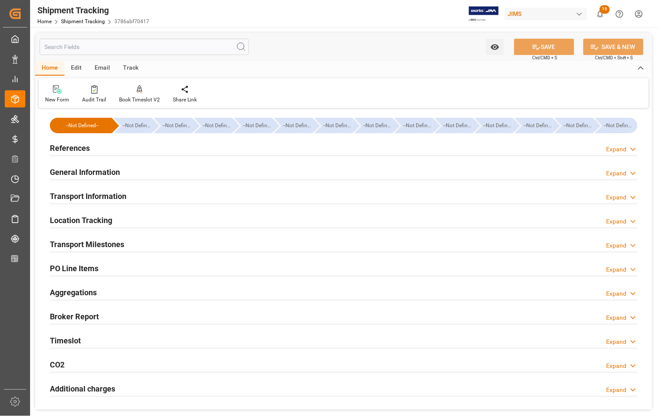
click at [79, 193] on h2 "Transport Information" at bounding box center [88, 196] width 76 height 12
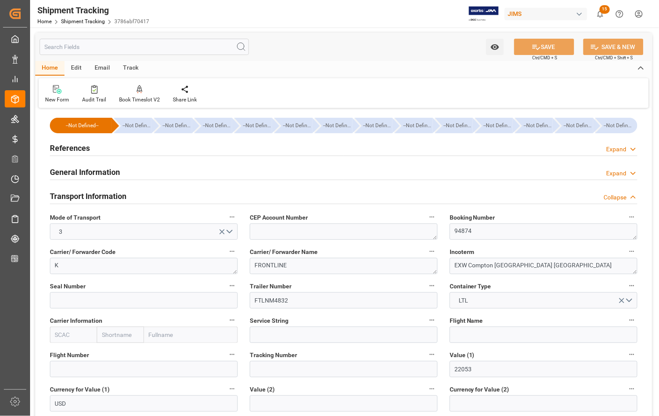
click at [70, 149] on h2 "References" at bounding box center [70, 148] width 40 height 12
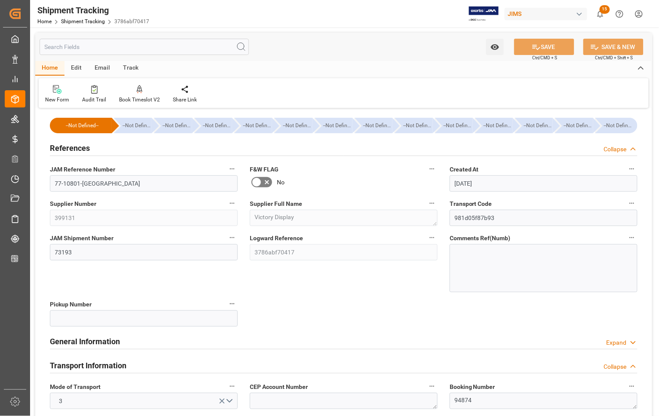
click at [70, 149] on h2 "References" at bounding box center [70, 148] width 40 height 12
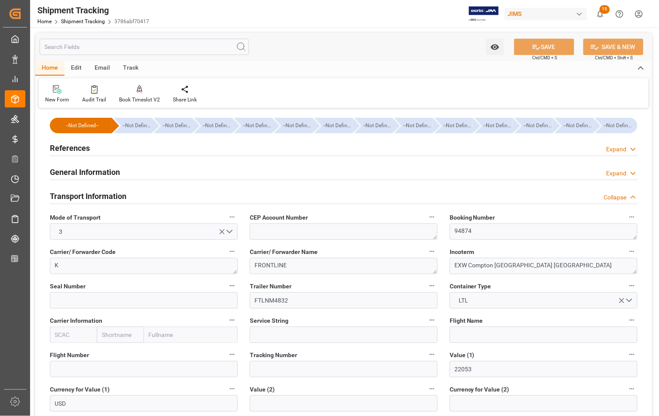
click at [70, 168] on h2 "General Information" at bounding box center [85, 172] width 70 height 12
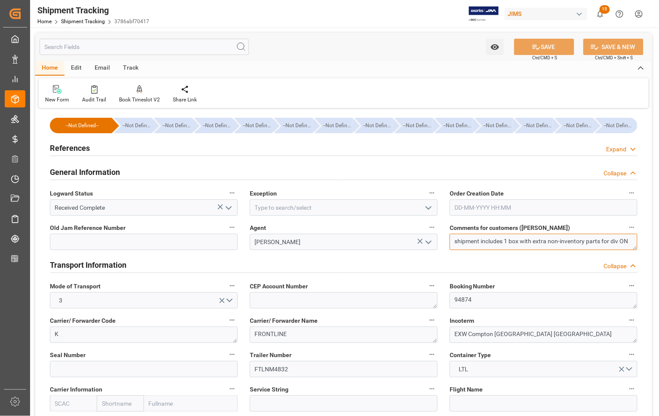
drag, startPoint x: 455, startPoint y: 244, endPoint x: 649, endPoint y: 258, distance: 194.7
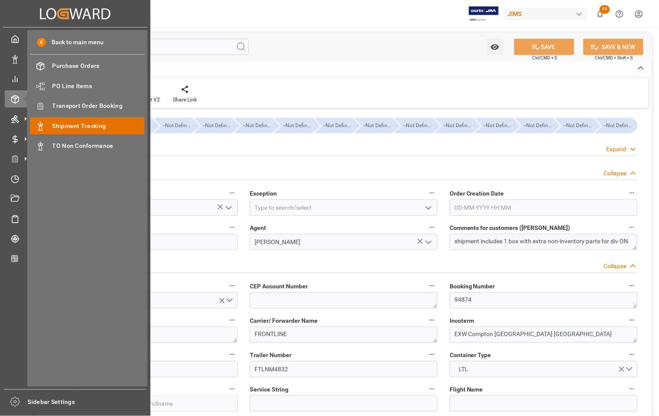
click at [57, 126] on span "Shipment Tracking" at bounding box center [98, 126] width 92 height 9
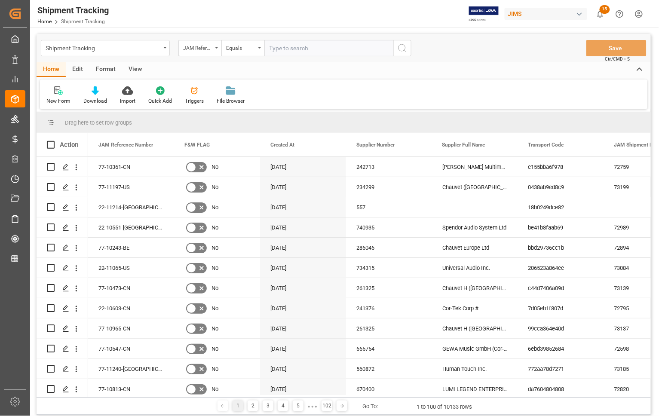
click at [305, 47] on input "text" at bounding box center [328, 48] width 129 height 16
type input "77-10590-TW"
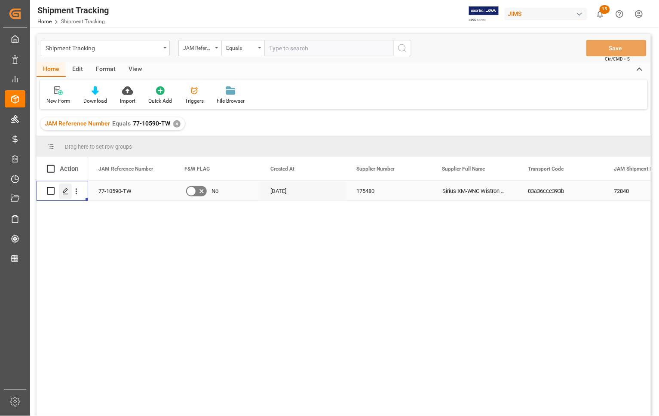
click at [64, 194] on line "Press SPACE to select this row." at bounding box center [65, 194] width 5 height 0
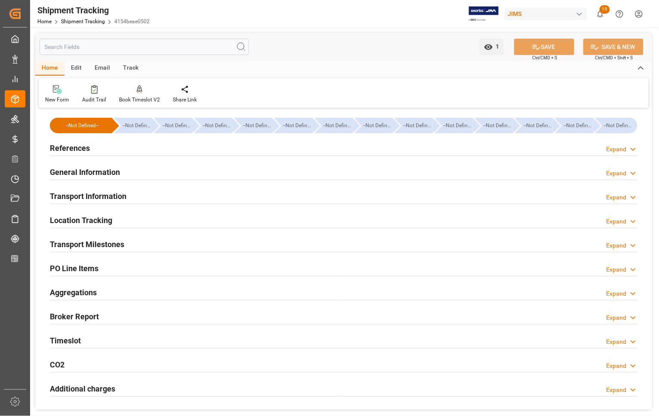
type input "29-08-2025 00:00"
type input "04-09-2025 00:00"
type input "14-09-2025 00:00"
click at [89, 245] on h2 "Transport Milestones" at bounding box center [87, 244] width 74 height 12
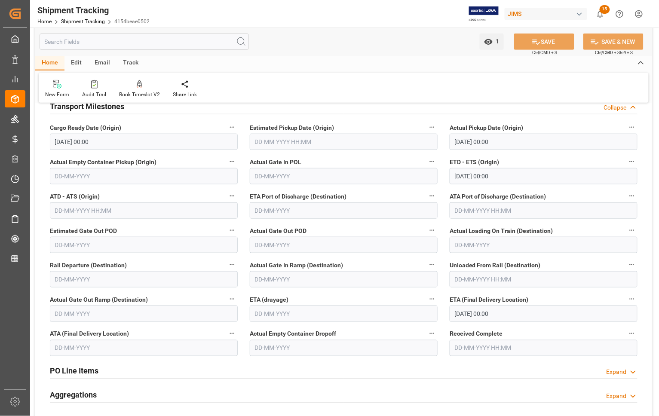
scroll to position [161, 0]
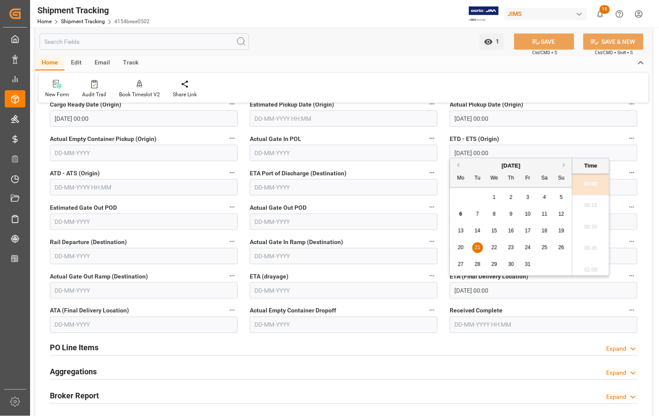
click at [470, 289] on input "21-10-2025 00:00" at bounding box center [543, 290] width 188 height 16
click at [460, 269] on div "27" at bounding box center [460, 265] width 11 height 10
type input "27-10-2025 00:00"
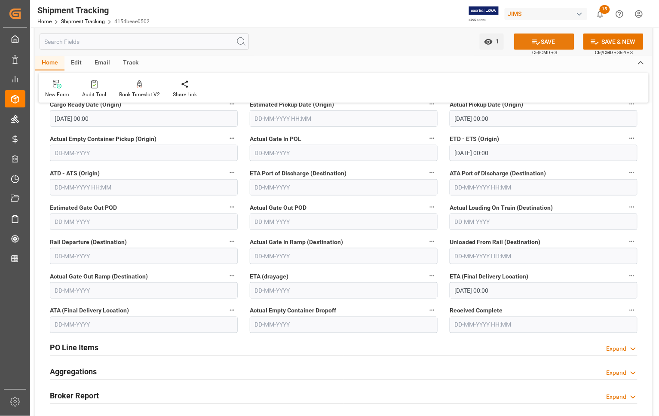
click at [541, 40] on button "SAVE" at bounding box center [544, 42] width 60 height 16
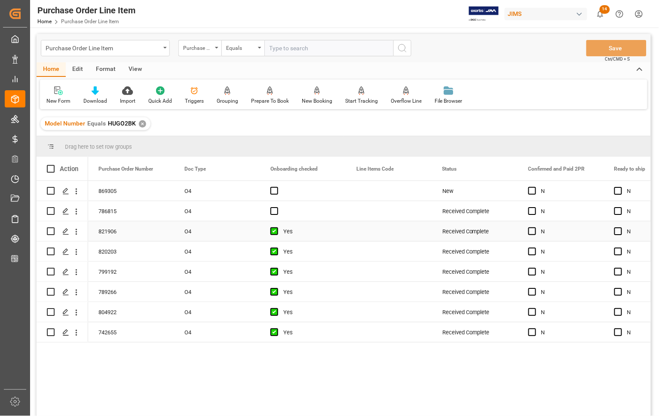
click at [210, 229] on div "O4" at bounding box center [217, 231] width 86 height 20
click at [138, 232] on div "821906" at bounding box center [131, 231] width 86 height 20
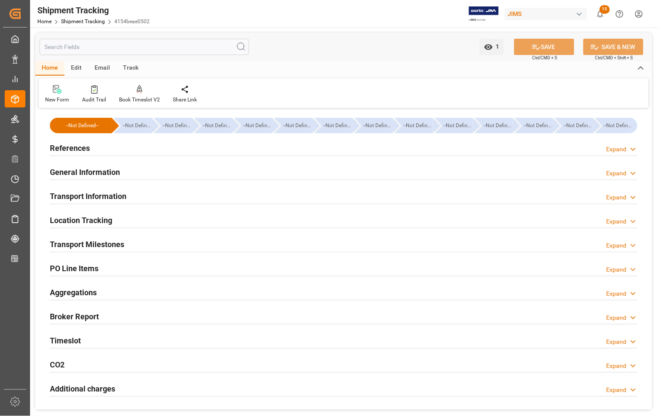
scroll to position [161, 0]
